Goal: Information Seeking & Learning: Find specific page/section

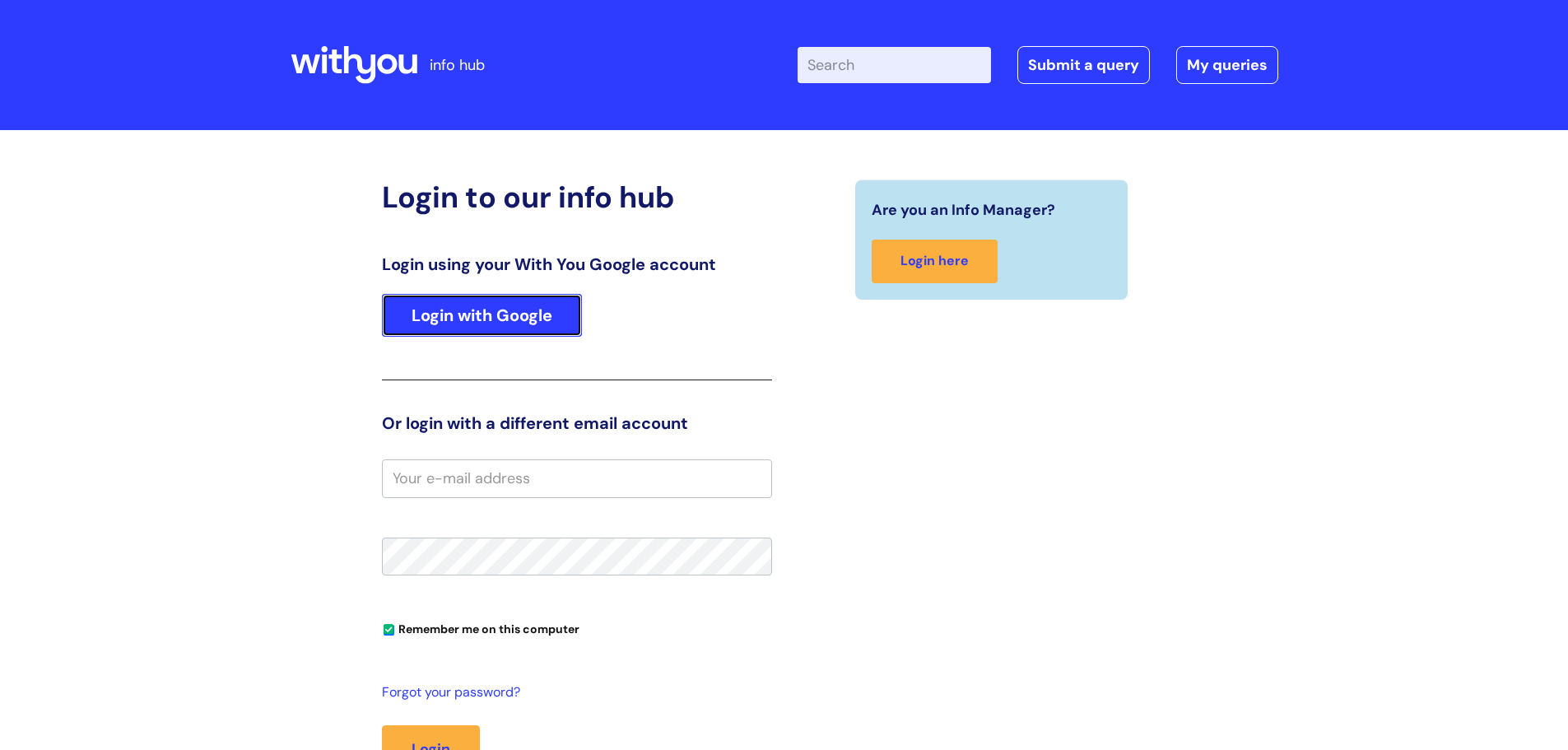
click at [532, 311] on link "Login with Google" at bounding box center [482, 315] width 200 height 43
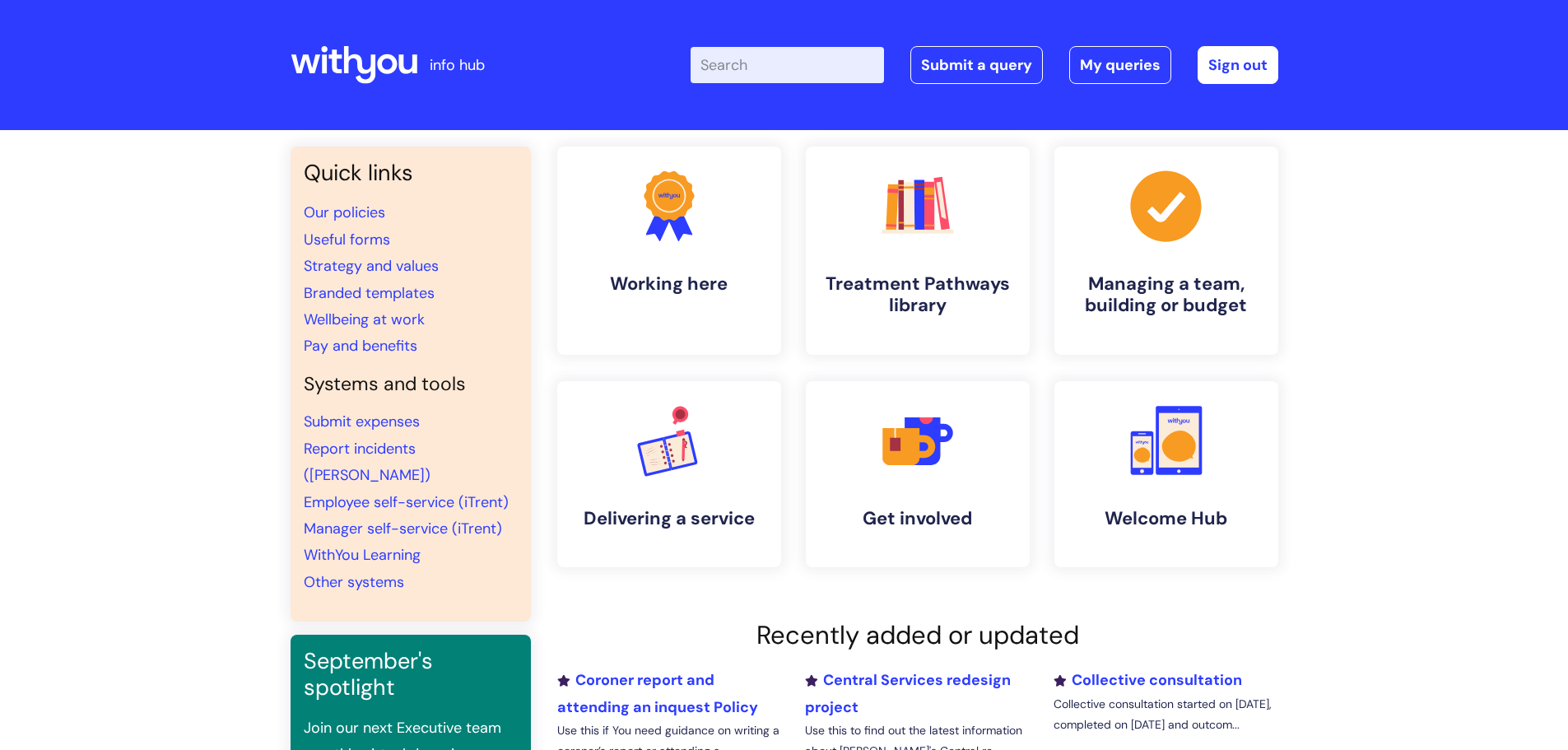
click at [745, 65] on input "Enter your search term here..." at bounding box center [786, 65] width 193 height 36
click at [952, 681] on link "Central Services redesign project" at bounding box center [907, 693] width 206 height 46
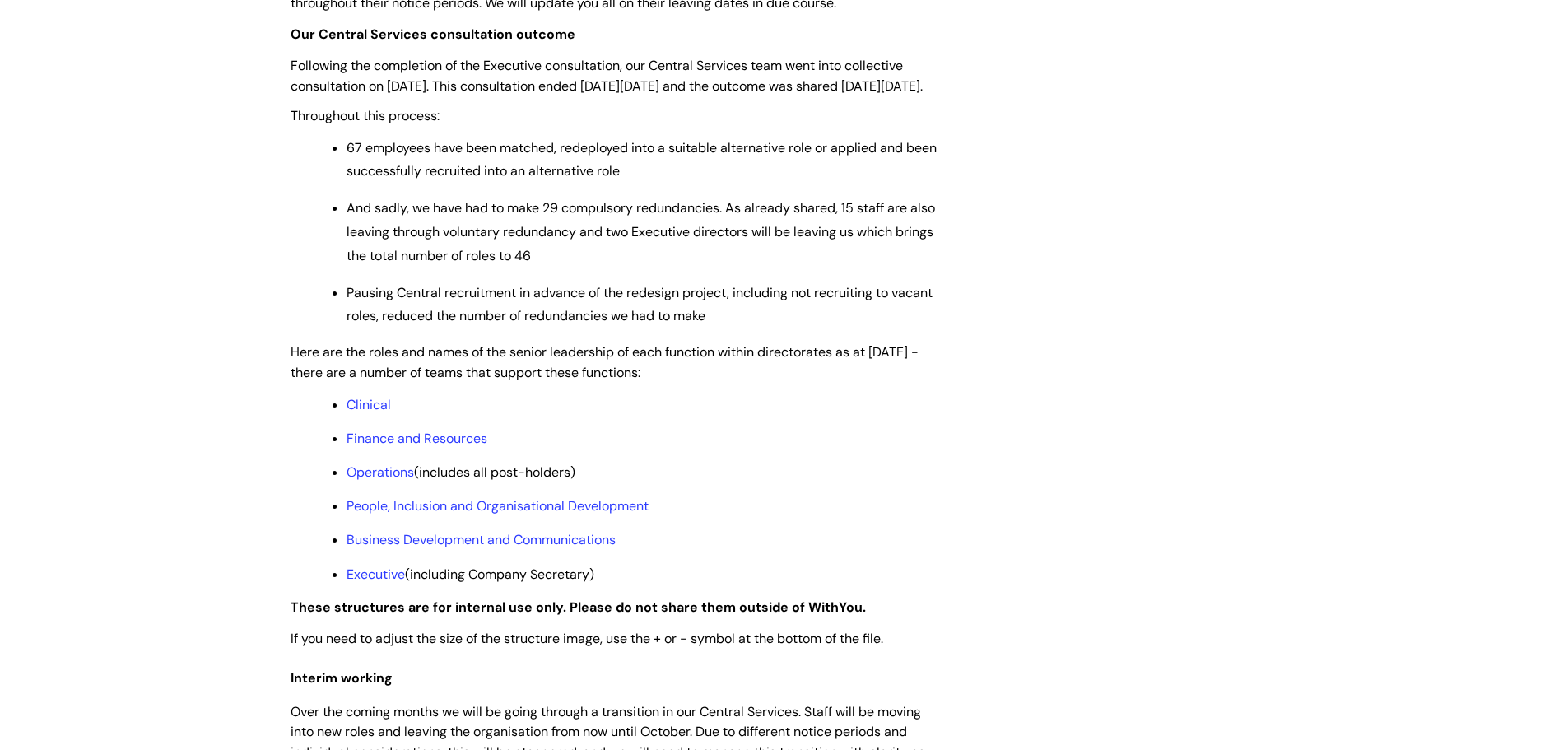
scroll to position [1070, 0]
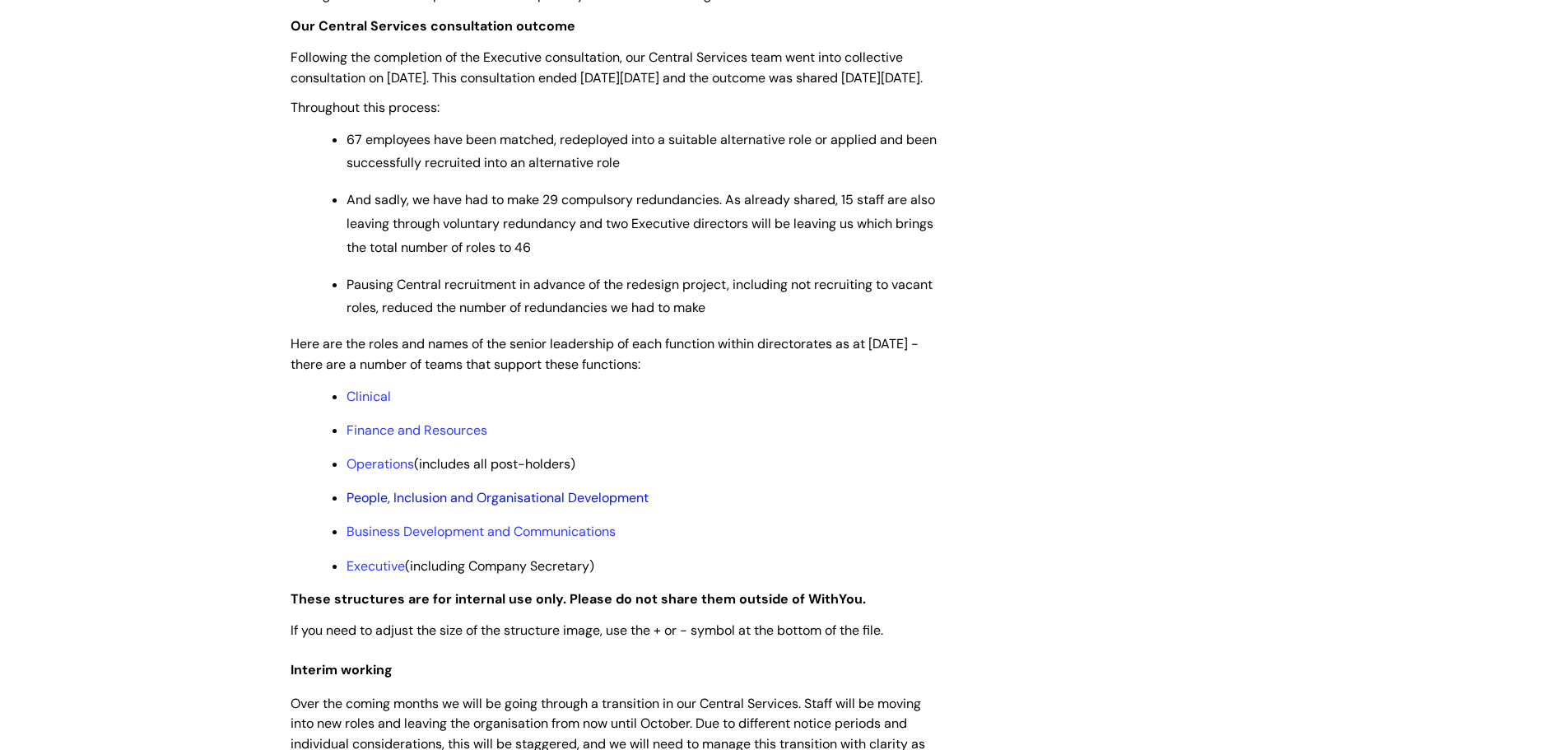
click at [570, 506] on link "People, Inclusion and Organisational Development" at bounding box center [497, 498] width 302 height 17
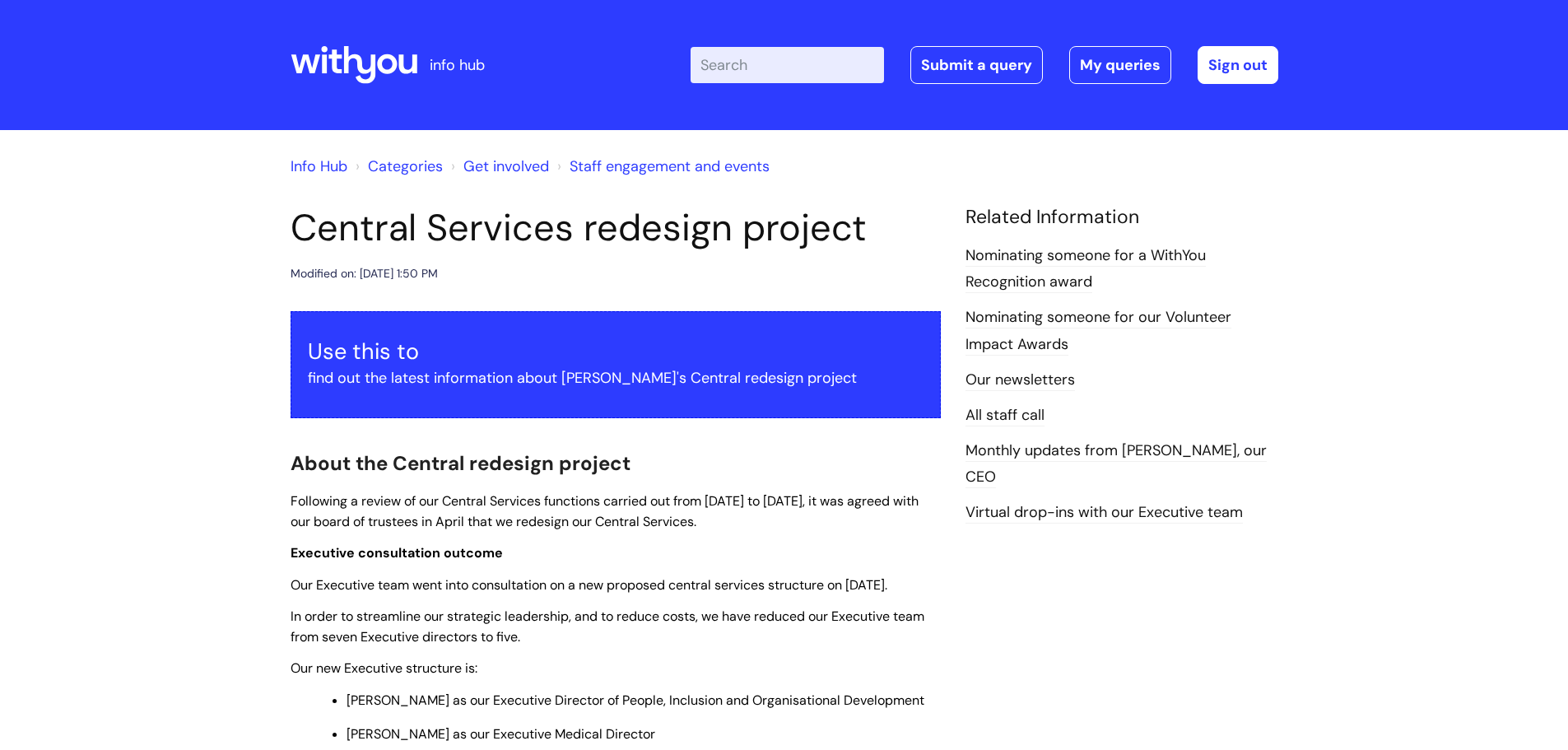
click at [740, 72] on input "Enter your search term here..." at bounding box center [786, 65] width 193 height 36
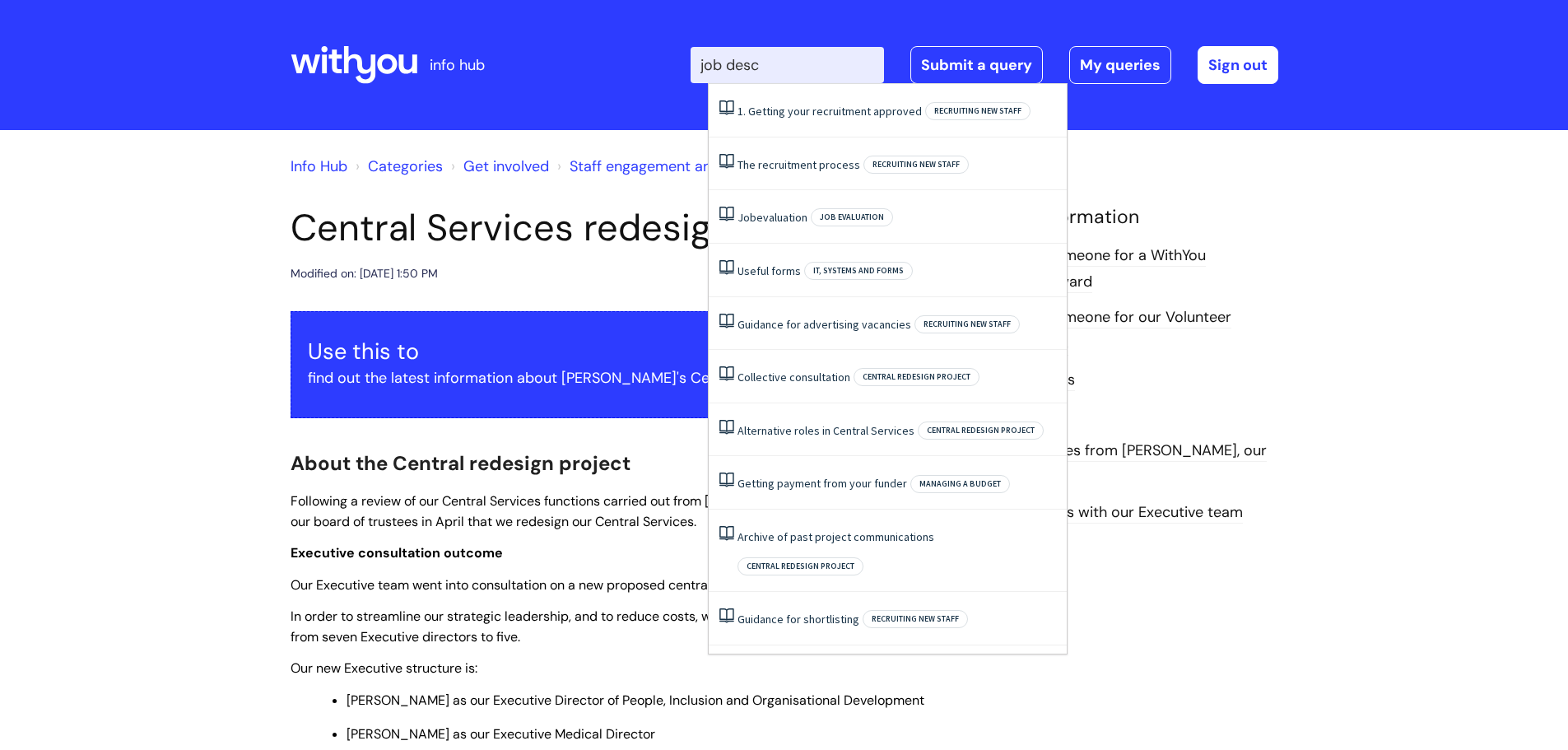
type input "job desc"
